Goal: Information Seeking & Learning: Learn about a topic

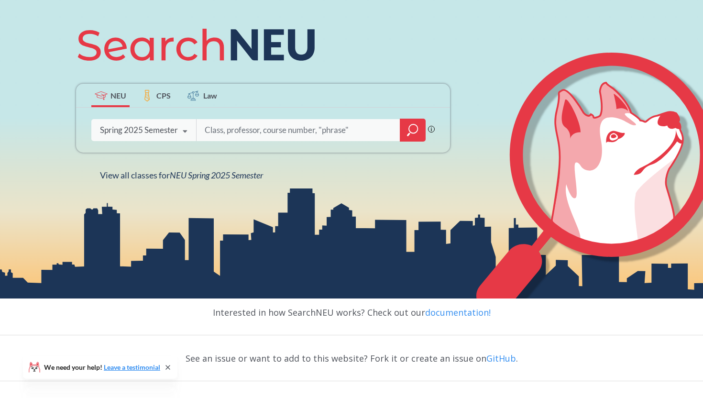
scroll to position [128, 0]
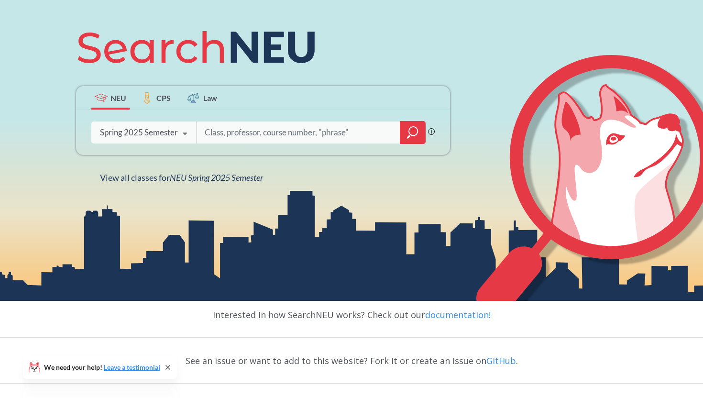
click at [177, 131] on icon at bounding box center [185, 133] width 18 height 27
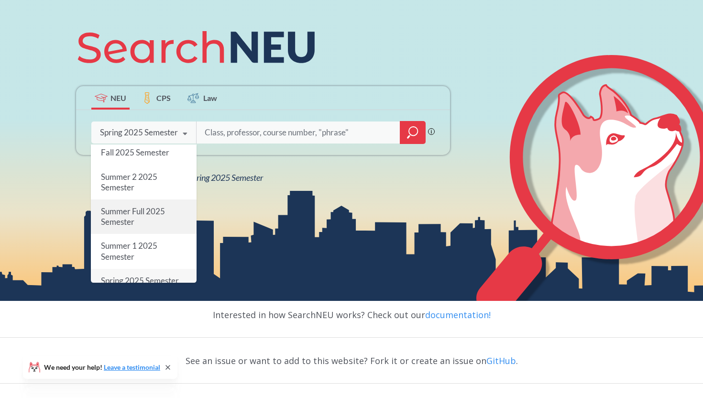
scroll to position [0, 0]
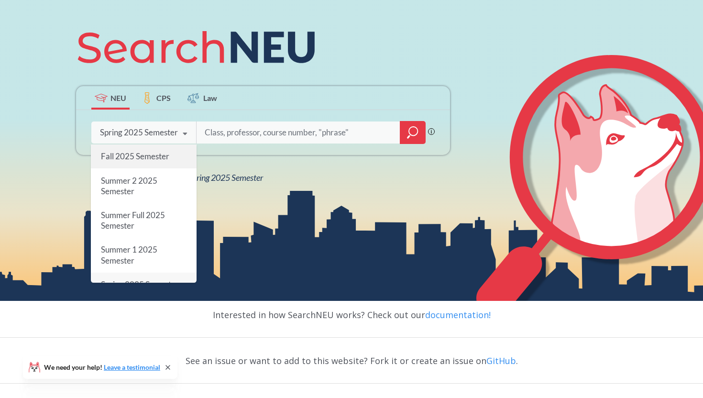
click at [159, 160] on span "Fall 2025 Semester" at bounding box center [135, 156] width 68 height 10
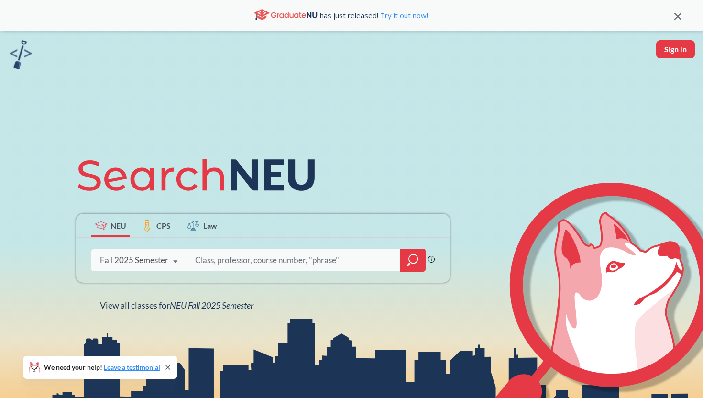
click at [407, 261] on icon "magnifying glass" at bounding box center [412, 259] width 11 height 13
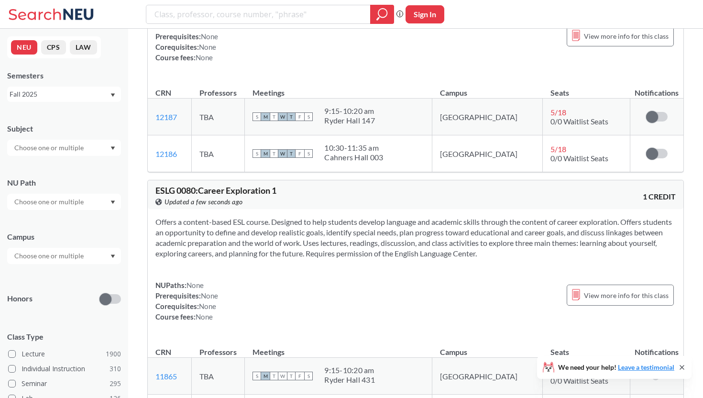
scroll to position [103, 0]
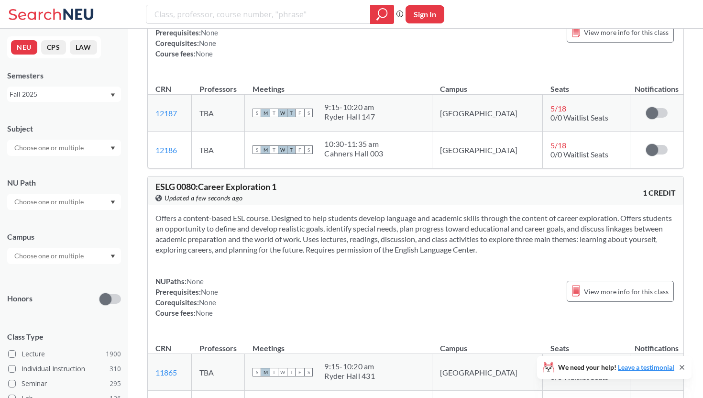
click at [76, 145] on input "text" at bounding box center [50, 147] width 80 height 11
click at [70, 172] on p "Computer Science" at bounding box center [66, 175] width 108 height 10
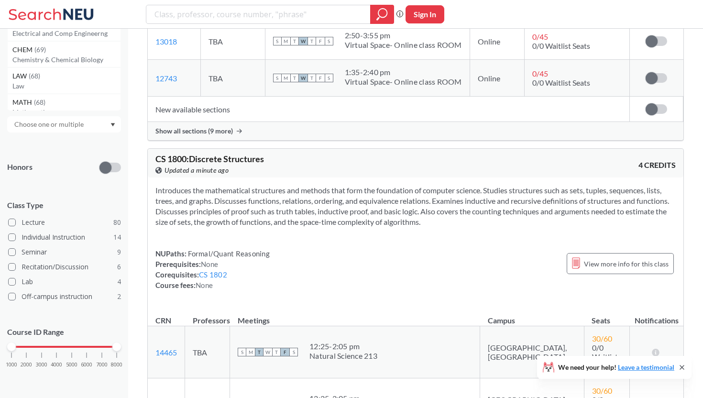
scroll to position [913, 0]
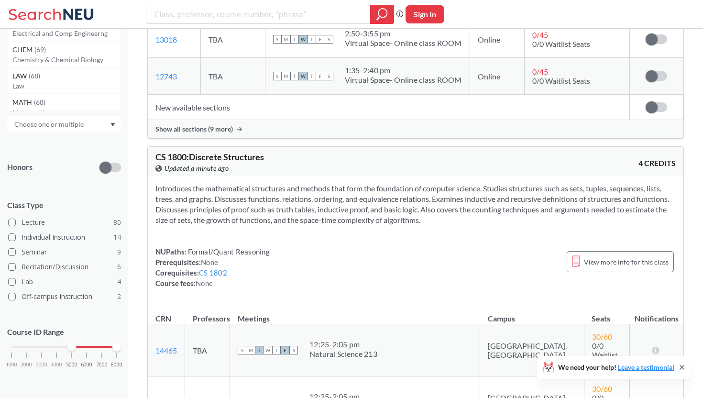
drag, startPoint x: 8, startPoint y: 348, endPoint x: 66, endPoint y: 350, distance: 58.8
click at [66, 350] on div "1000 2000 3000 4000 5000 6000 7000 8000" at bounding box center [64, 364] width 114 height 43
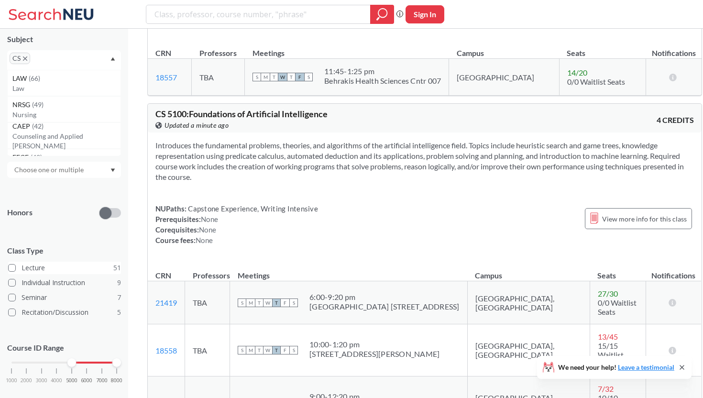
scroll to position [86, 0]
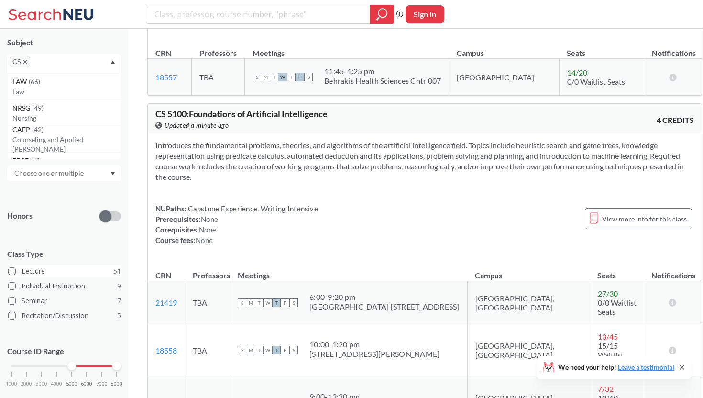
click at [42, 270] on label "Lecture 51" at bounding box center [64, 271] width 113 height 12
click at [29, 270] on input "Lecture 51" at bounding box center [26, 270] width 8 height 8
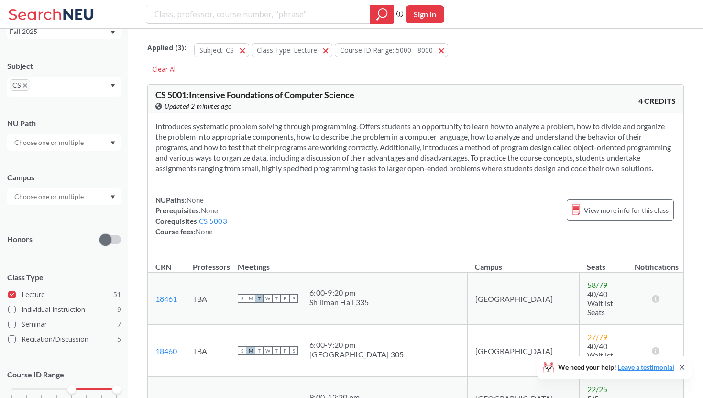
scroll to position [62, 0]
click at [71, 201] on input "text" at bounding box center [50, 196] width 80 height 11
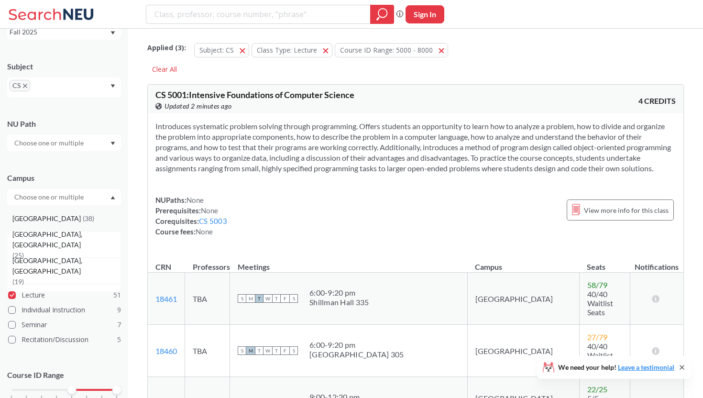
click at [67, 219] on div "[GEOGRAPHIC_DATA] ( 38 )" at bounding box center [66, 218] width 108 height 11
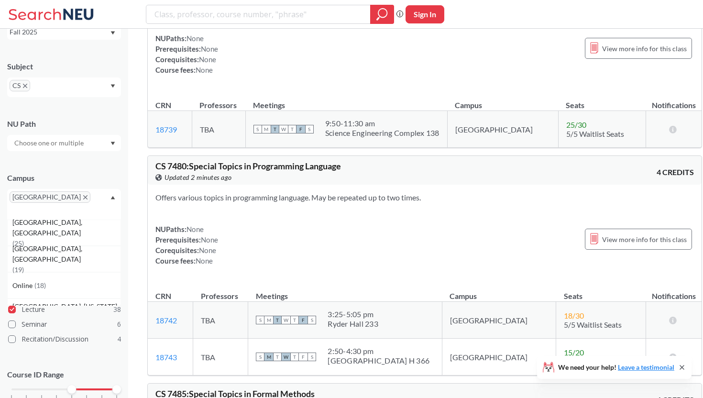
scroll to position [9671, 0]
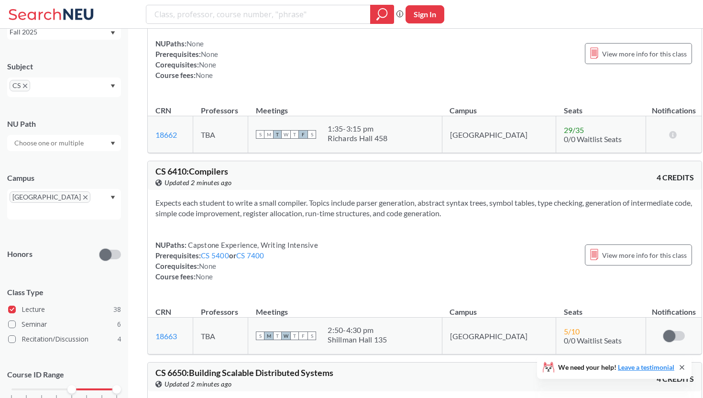
scroll to position [6813, 0]
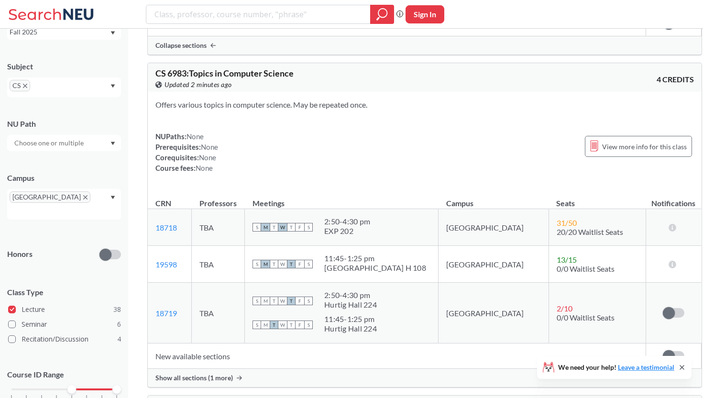
scroll to position [7740, 0]
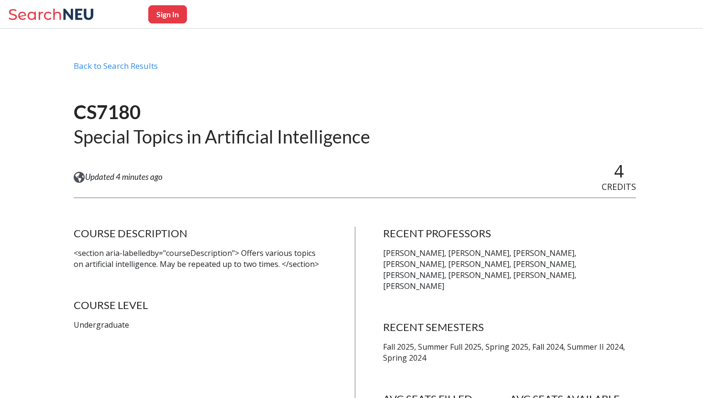
scroll to position [10, 0]
